Goal: Find specific page/section: Find specific page/section

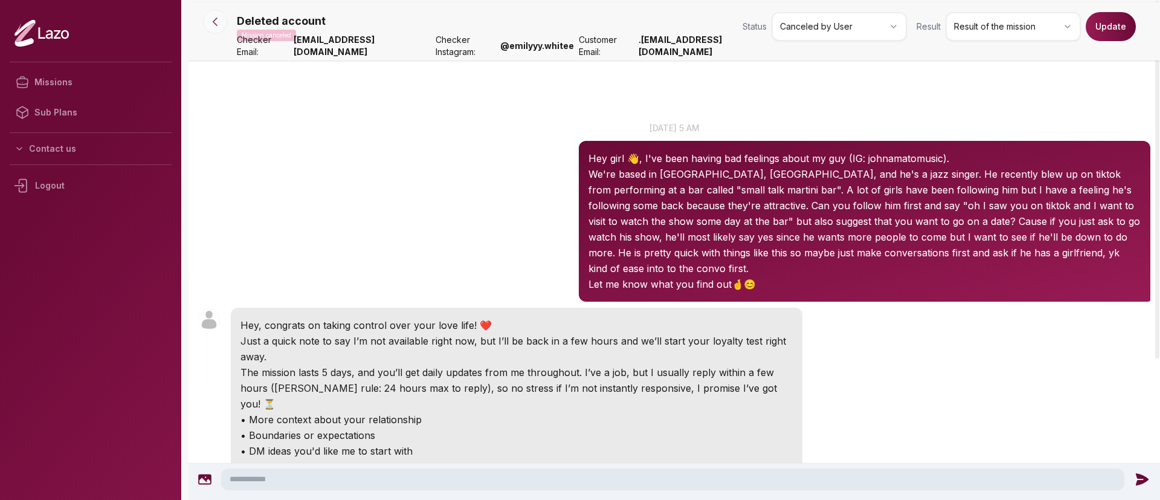
drag, startPoint x: 0, startPoint y: 0, endPoint x: 217, endPoint y: 28, distance: 218.6
click at [217, 28] on div "Deleted account Mission canceled Status Canceled by User Result Result of the m…" at bounding box center [673, 364] width 971 height 725
click at [217, 28] on button at bounding box center [215, 22] width 24 height 24
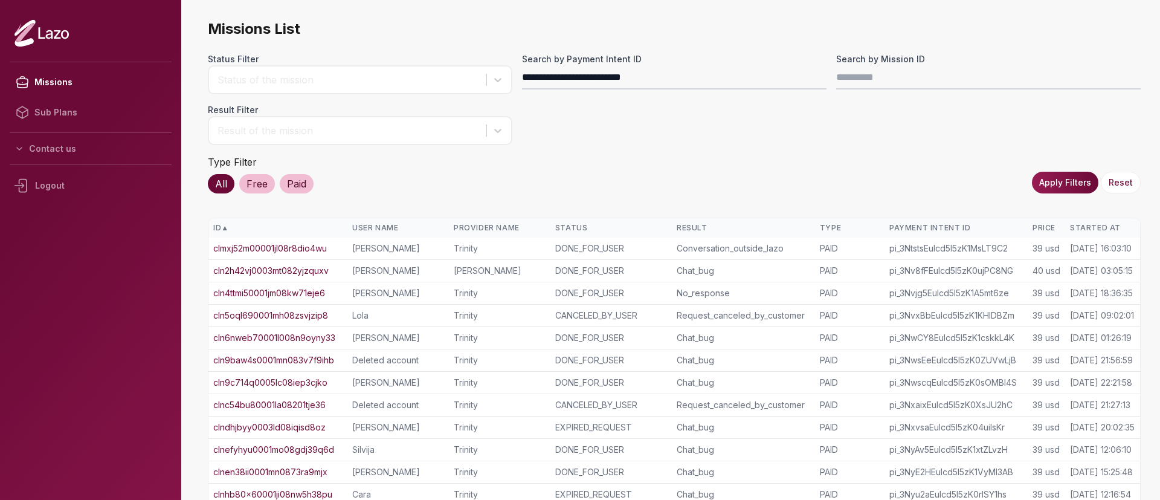
type input "**********"
click at [1050, 189] on button "Apply Filters" at bounding box center [1065, 183] width 66 height 22
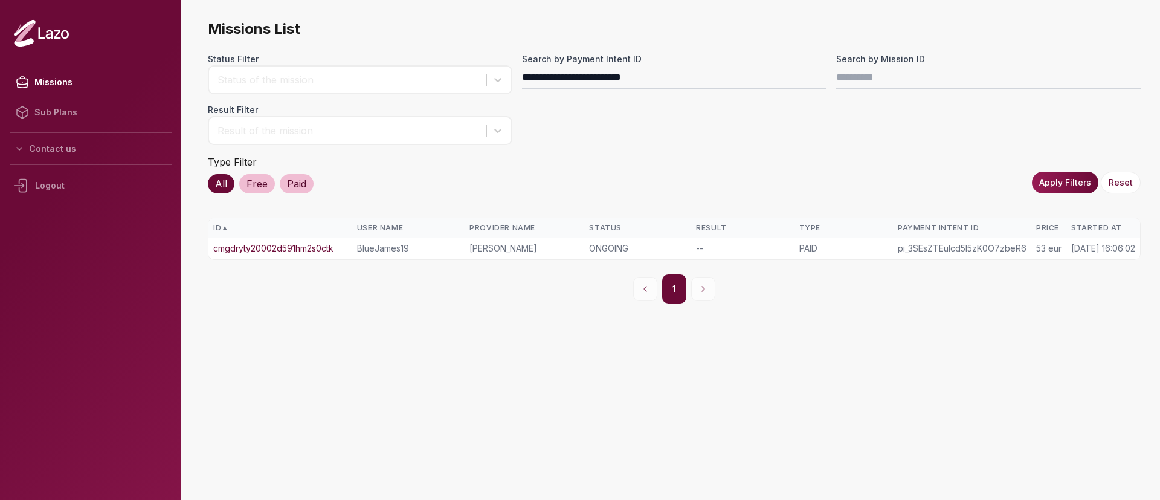
click at [303, 245] on link "cmgdryty20002d591hm2s0ctk" at bounding box center [273, 248] width 120 height 12
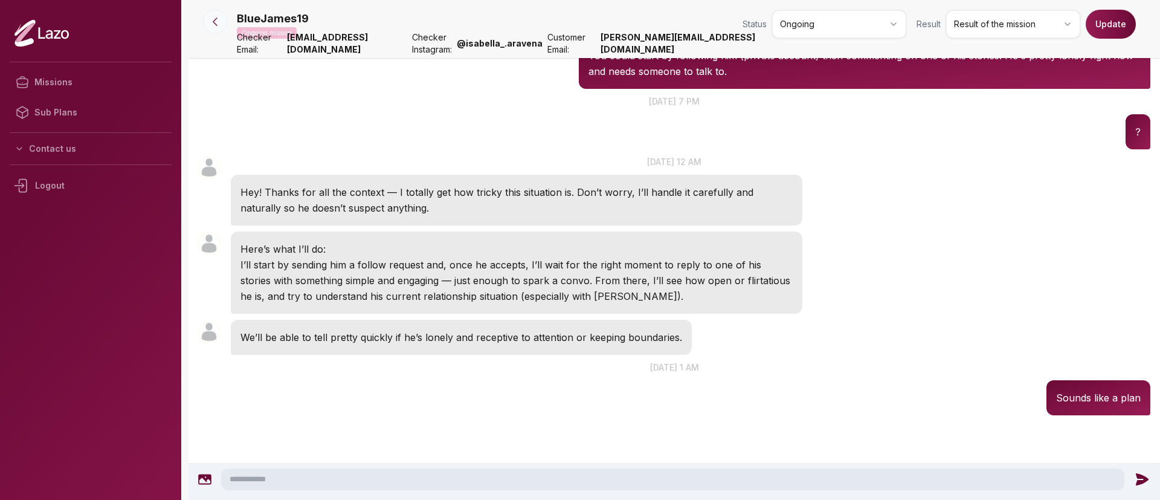
scroll to position [408, 0]
click at [213, 26] on icon at bounding box center [215, 22] width 12 height 12
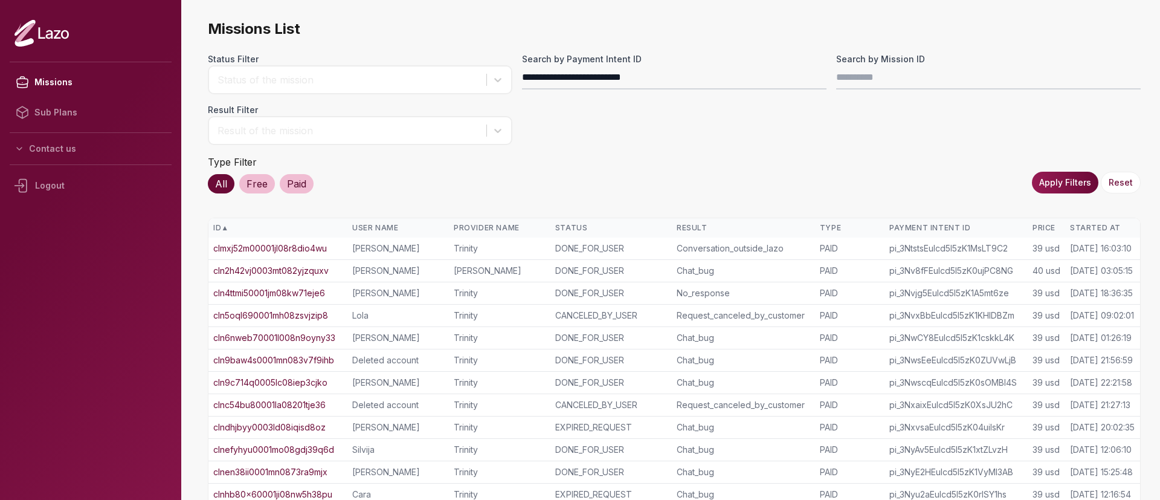
type input "**********"
click at [1090, 184] on button "Apply Filters" at bounding box center [1065, 183] width 66 height 22
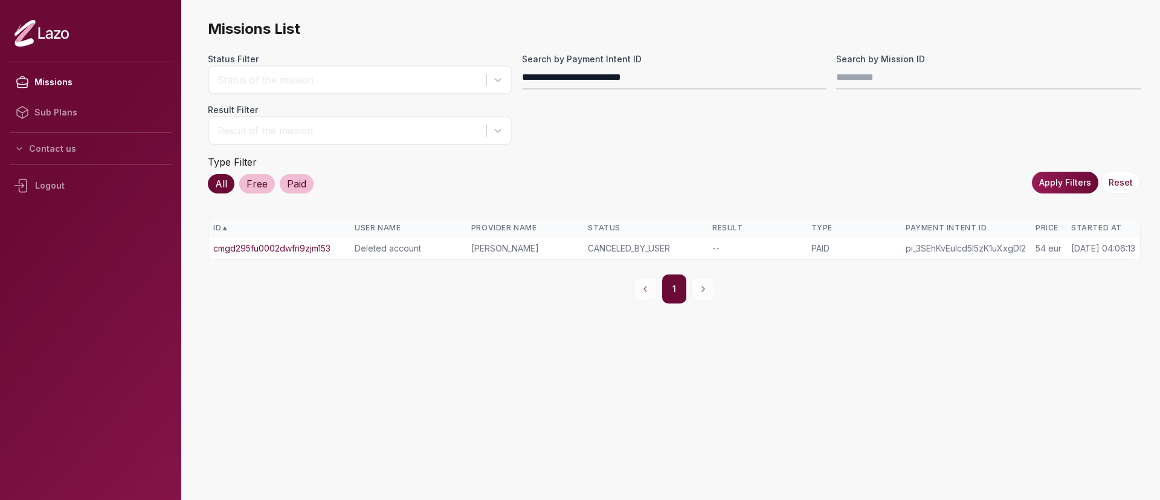
click at [330, 247] on link "cmgd295fu0002dwfri9zjm153" at bounding box center [271, 248] width 117 height 12
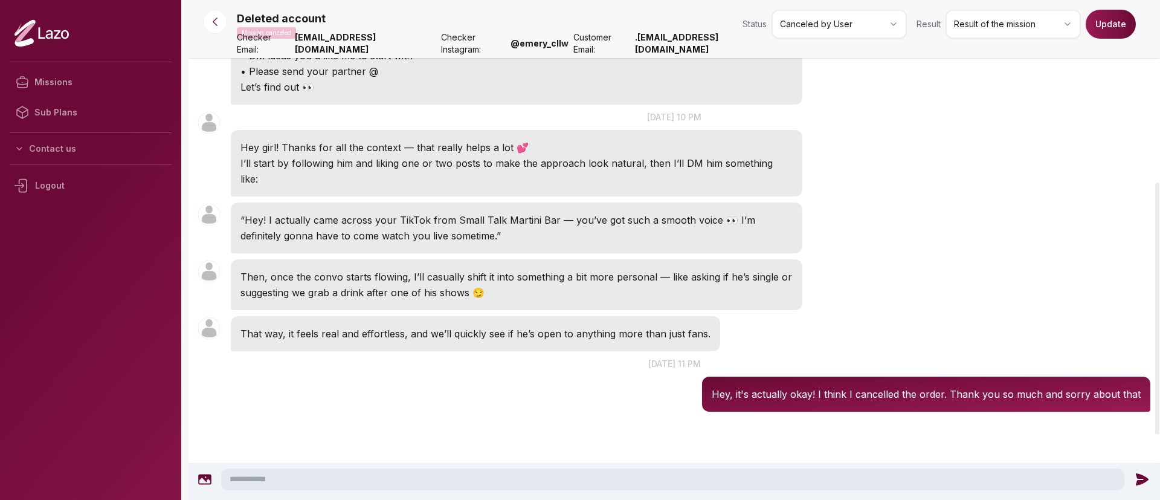
scroll to position [359, 0]
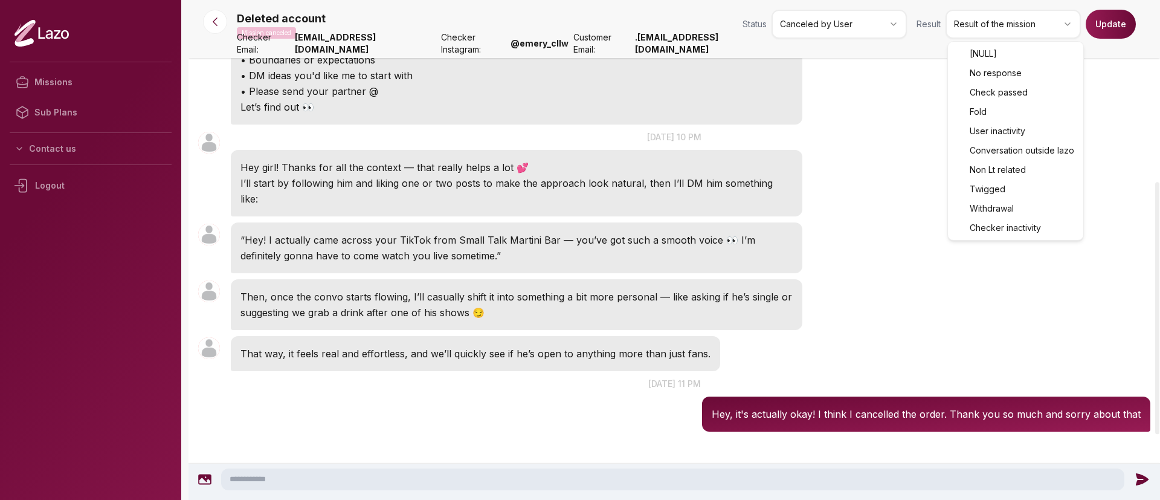
click at [977, 26] on html "Missions Sub Plans Contact us Logout Deleted account Mission canceled Status Ca…" at bounding box center [580, 250] width 1160 height 500
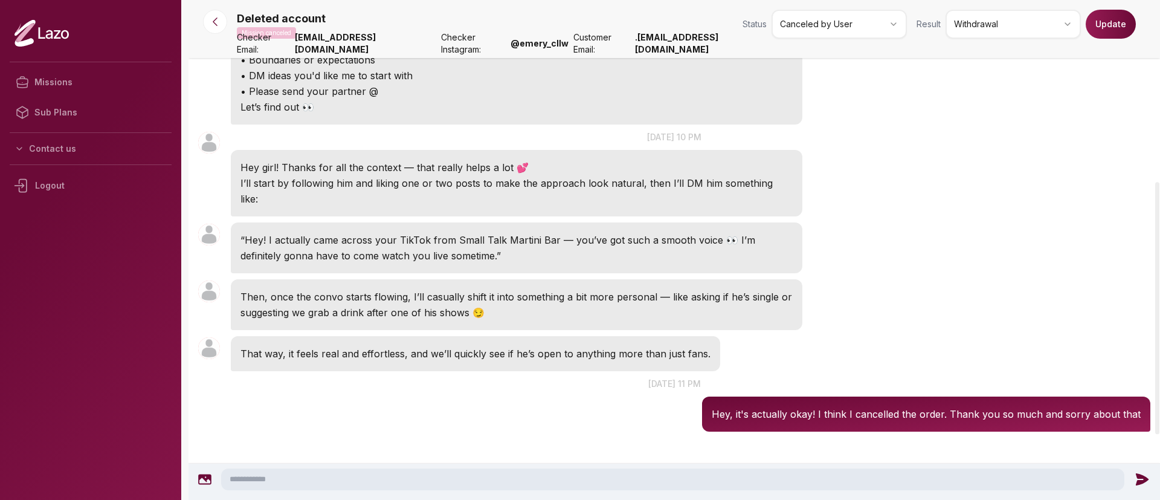
click at [1123, 20] on button "Update" at bounding box center [1111, 24] width 50 height 29
click at [680, 53] on strong ".[EMAIL_ADDRESS][DOMAIN_NAME]" at bounding box center [706, 43] width 143 height 24
copy div ".[EMAIL_ADDRESS][DOMAIN_NAME] Deleted account 04:06"
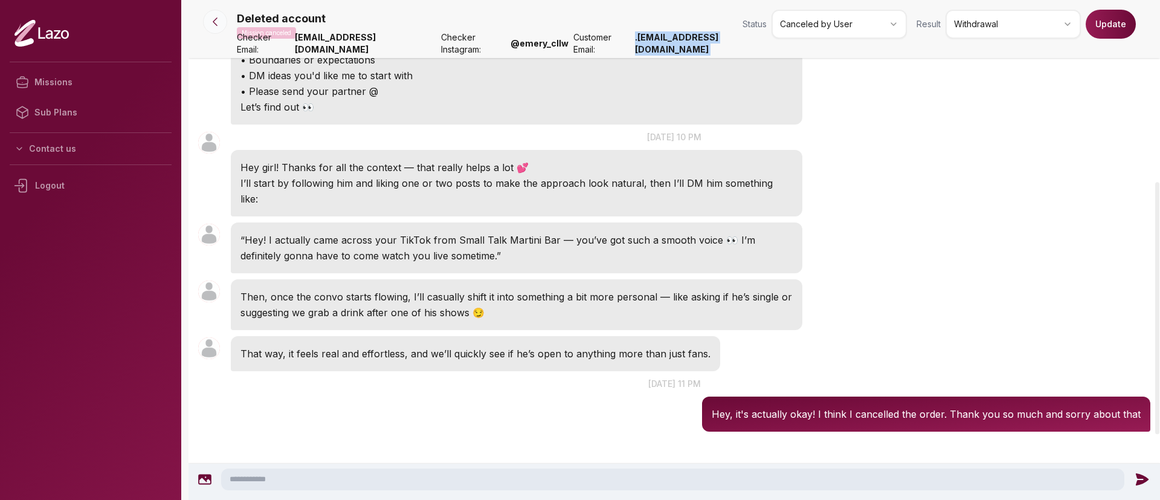
click at [218, 19] on icon at bounding box center [215, 22] width 12 height 12
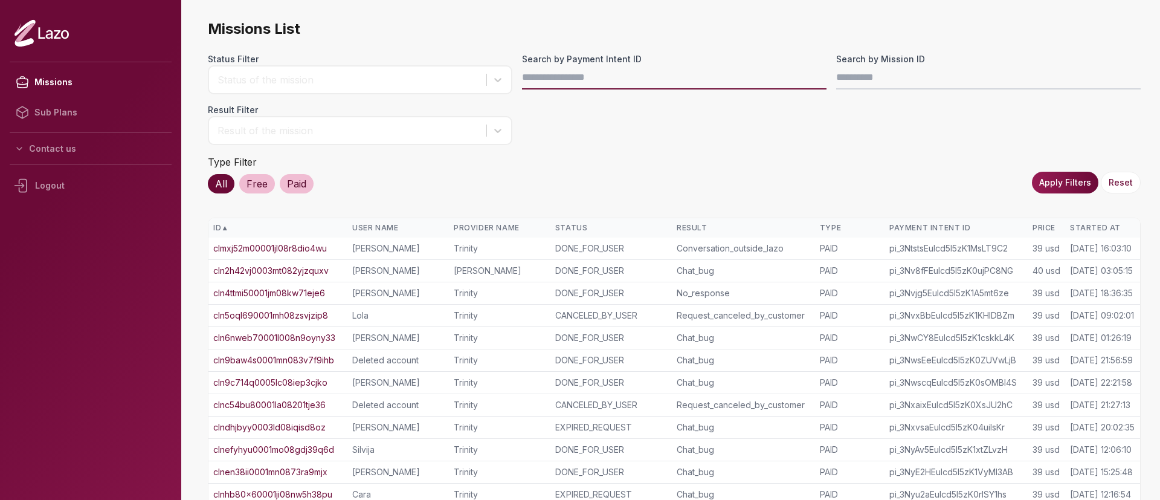
click at [552, 86] on input "Search by Payment Intent ID" at bounding box center [674, 77] width 304 height 24
paste input "**********"
type input "**********"
click at [1050, 189] on button "Apply Filters" at bounding box center [1065, 183] width 66 height 22
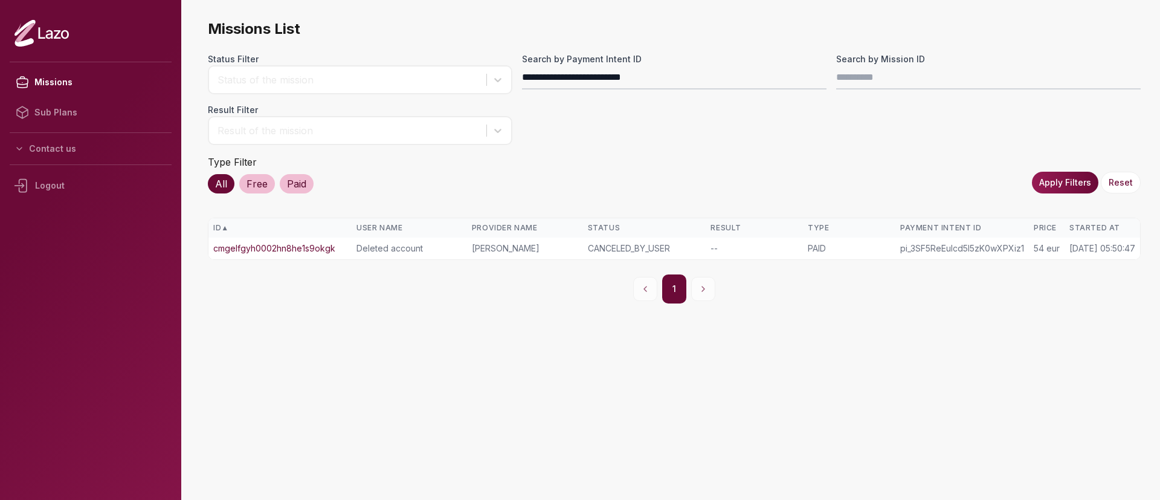
click at [303, 247] on link "cmgelfgyh0002hn8he1s9okgk" at bounding box center [274, 248] width 122 height 12
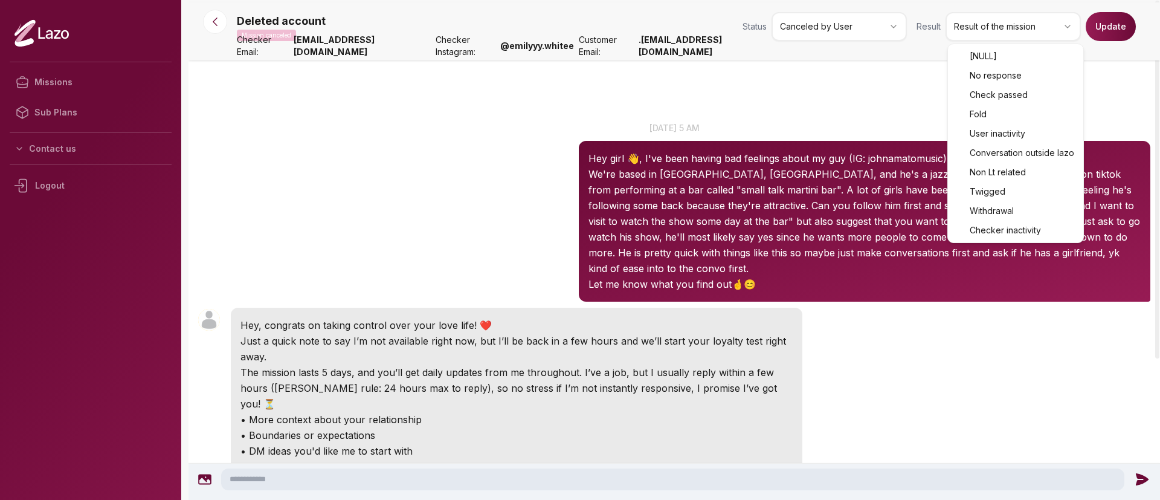
click at [979, 24] on html "Missions Sub Plans Contact us Logout Deleted account Mission canceled Status Ca…" at bounding box center [580, 250] width 1160 height 500
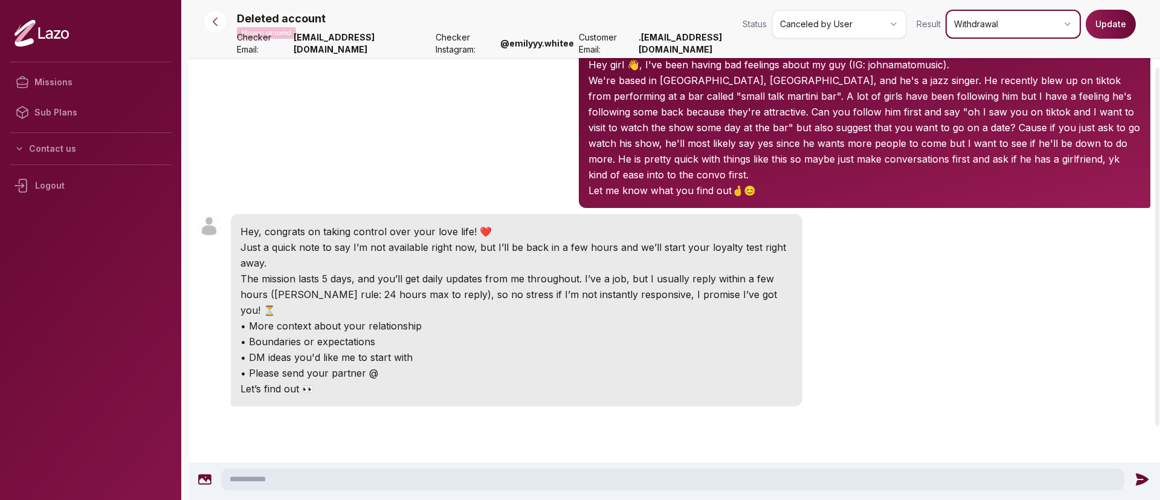
scroll to position [162, 0]
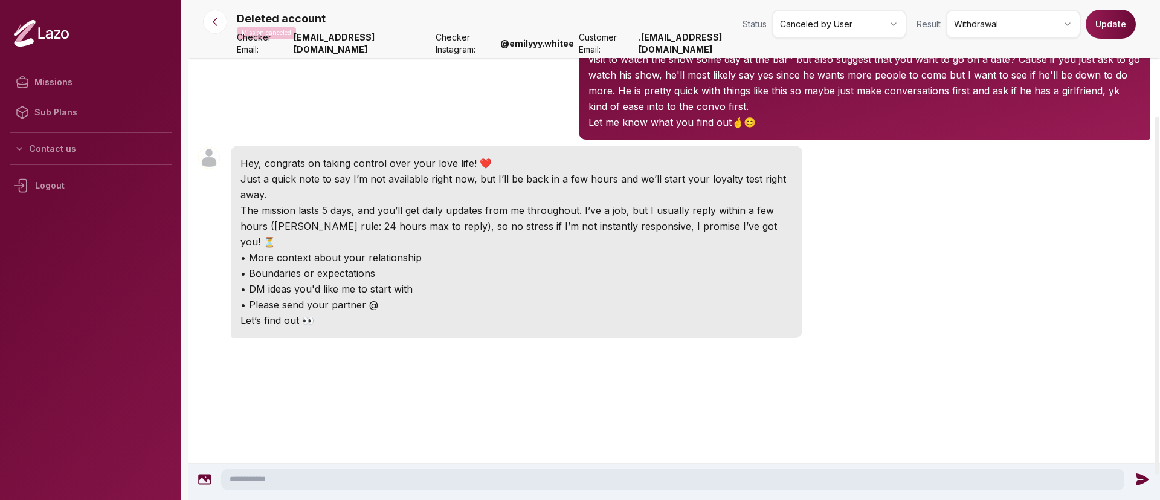
click at [1104, 33] on button "Update" at bounding box center [1111, 24] width 50 height 29
